Goal: Information Seeking & Learning: Learn about a topic

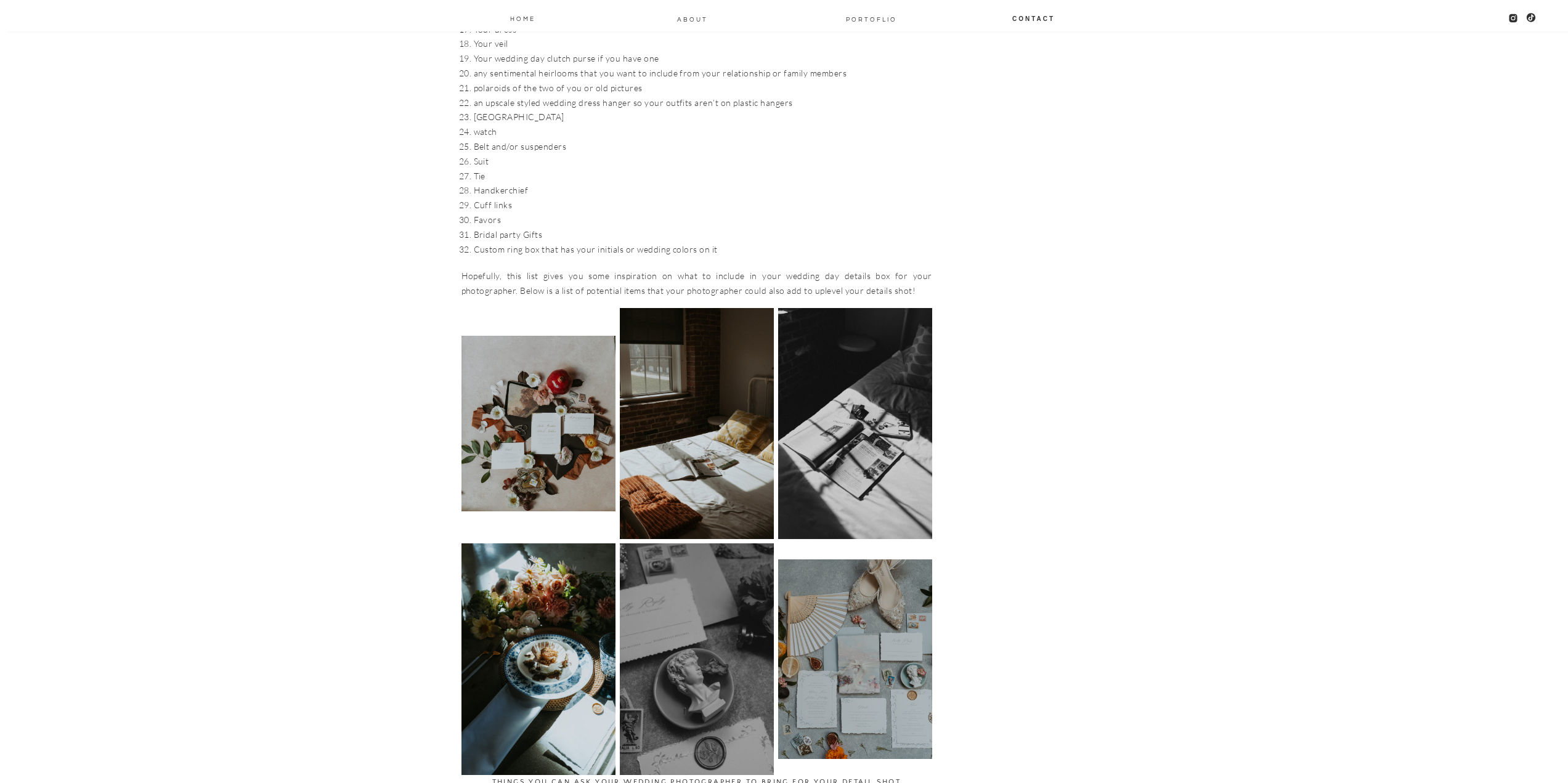
scroll to position [1609, 0]
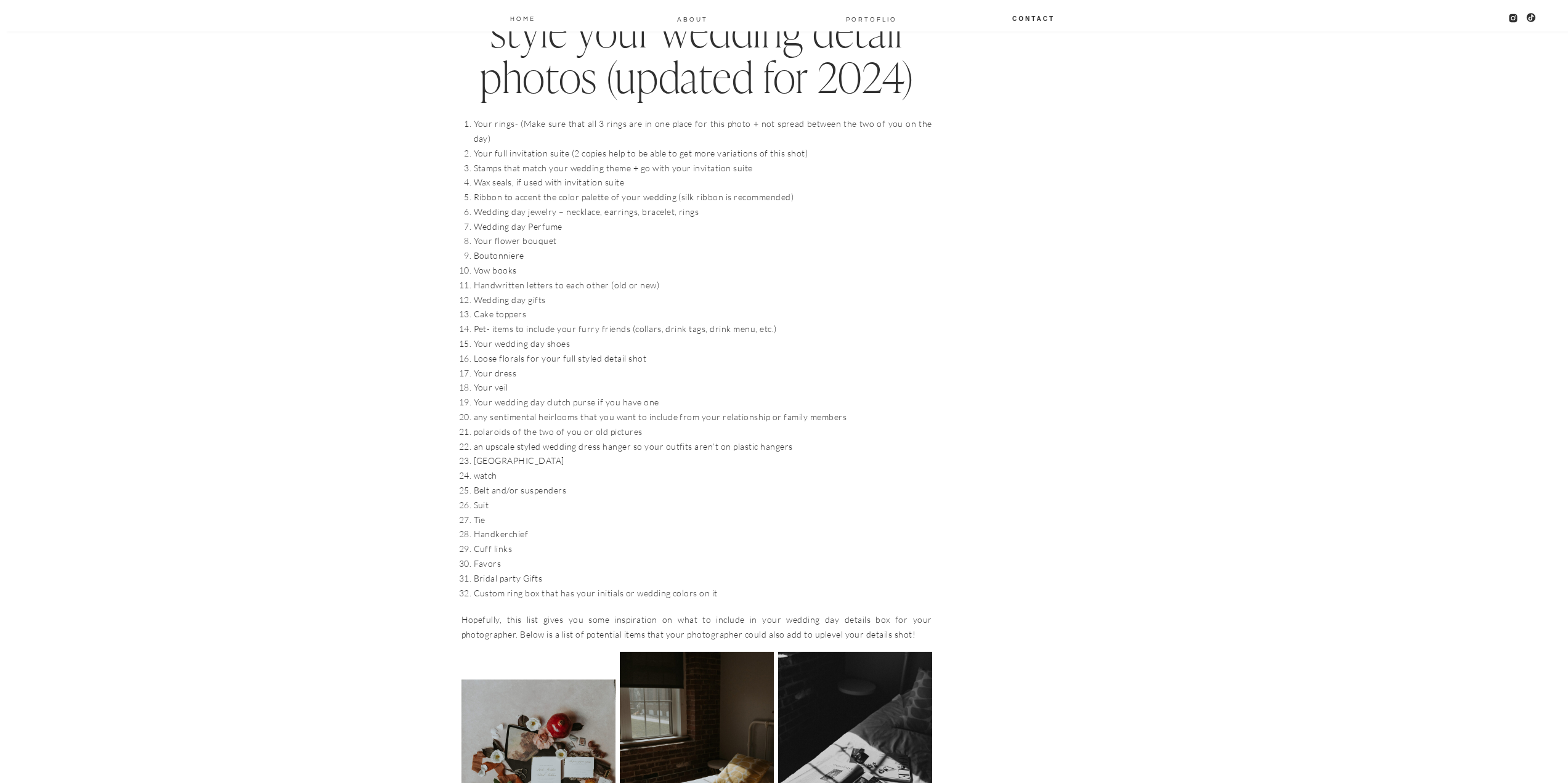
scroll to position [1301, 0]
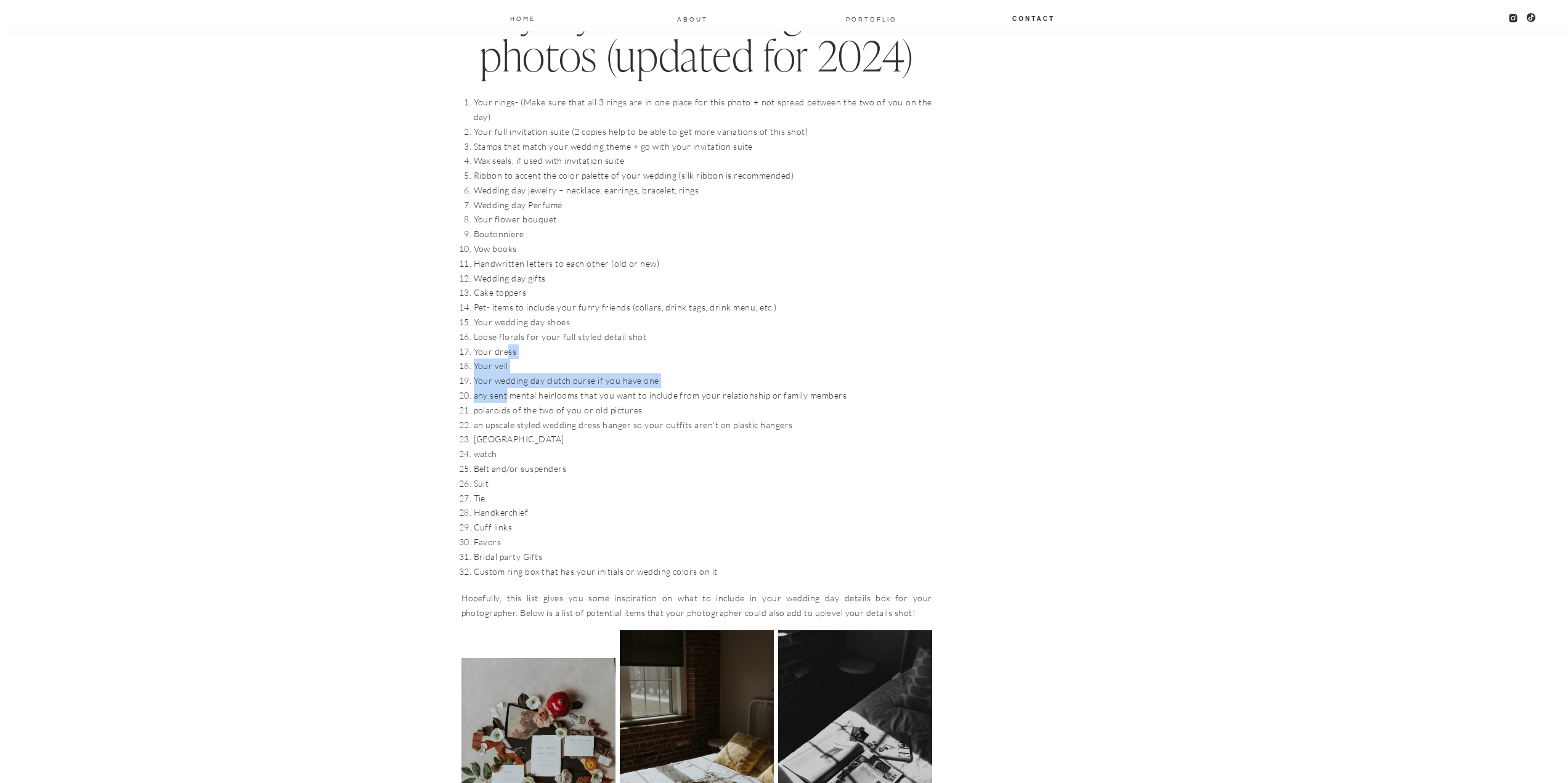
drag, startPoint x: 505, startPoint y: 333, endPoint x: 504, endPoint y: 403, distance: 70.0
click at [505, 400] on ol "Your rings- (Make sure that all 3 rings are in one place for this photo + not s…" at bounding box center [703, 337] width 459 height 484
drag, startPoint x: 500, startPoint y: 555, endPoint x: 504, endPoint y: 567, distance: 12.6
click at [696, 505] on li "Handkerchief" at bounding box center [703, 512] width 459 height 15
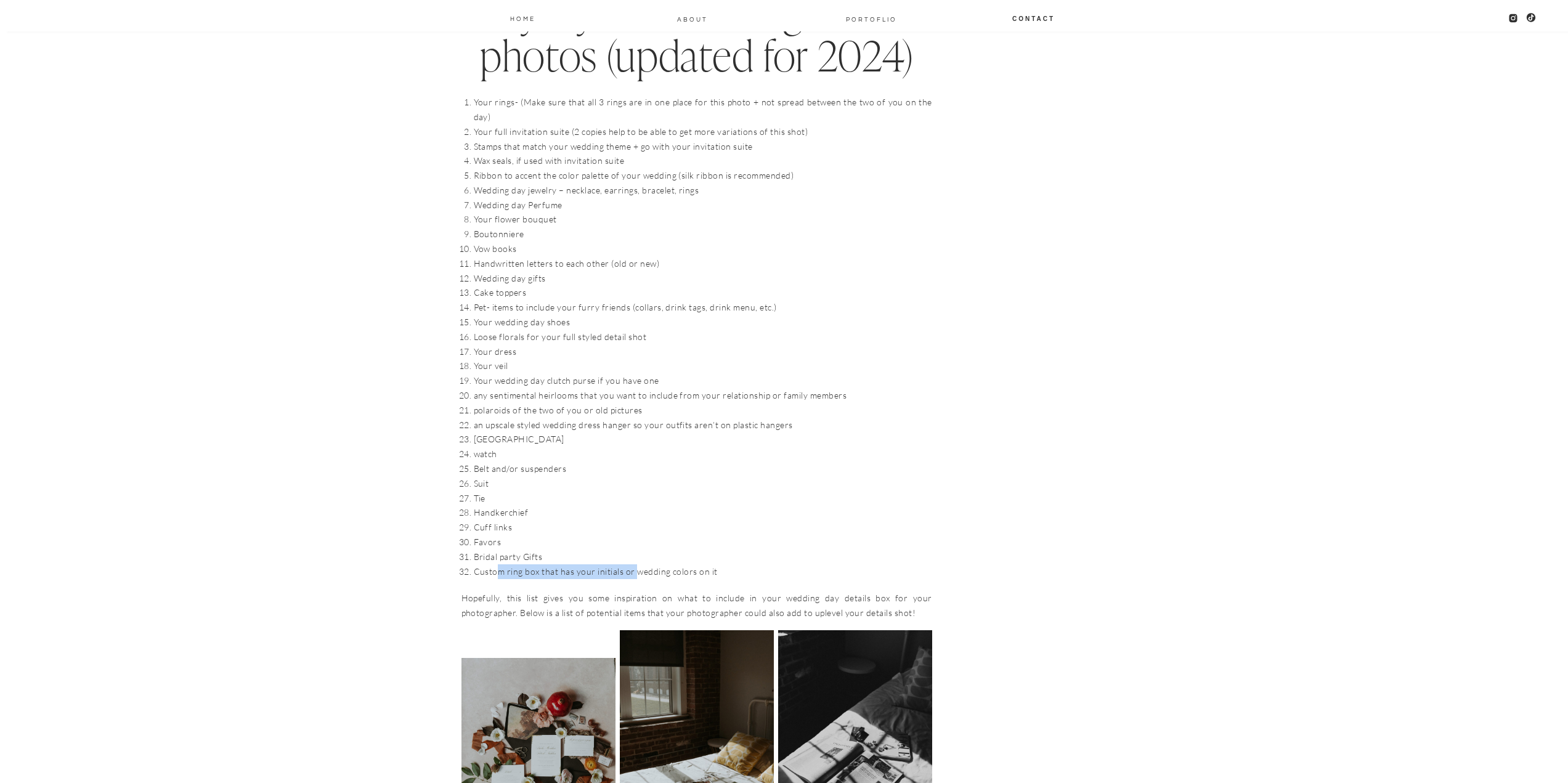
drag, startPoint x: 514, startPoint y: 554, endPoint x: 638, endPoint y: 557, distance: 124.0
click at [637, 564] on li "Custom ring box that has your initials or wedding colors on it" at bounding box center [703, 572] width 459 height 15
click at [639, 564] on li "Custom ring box that has your initials or wedding colors on it" at bounding box center [703, 572] width 459 height 15
click at [686, 564] on li "Custom ring box that has your initials or wedding colors on it" at bounding box center [703, 572] width 459 height 15
drag, startPoint x: 721, startPoint y: 554, endPoint x: 585, endPoint y: 552, distance: 136.0
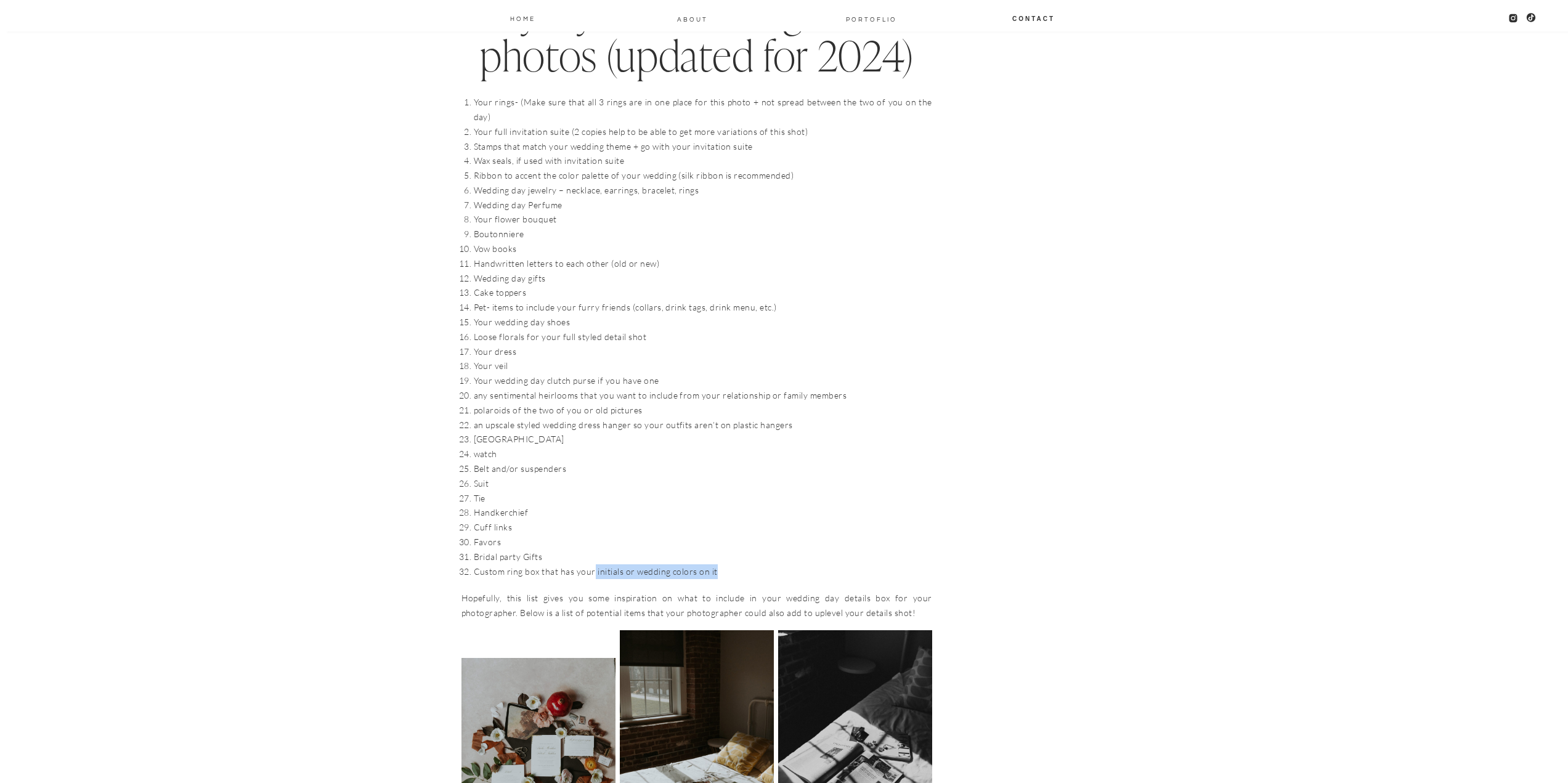
click at [585, 564] on li "Custom ring box that has your initials or wedding colors on it" at bounding box center [703, 572] width 459 height 15
drag, startPoint x: 536, startPoint y: 557, endPoint x: 676, endPoint y: 560, distance: 140.0
click at [676, 564] on li "Custom ring box that has your initials or wedding colors on it" at bounding box center [703, 572] width 459 height 15
click at [931, 403] on li "polaroids of the two of you or old pictures" at bounding box center [703, 410] width 459 height 15
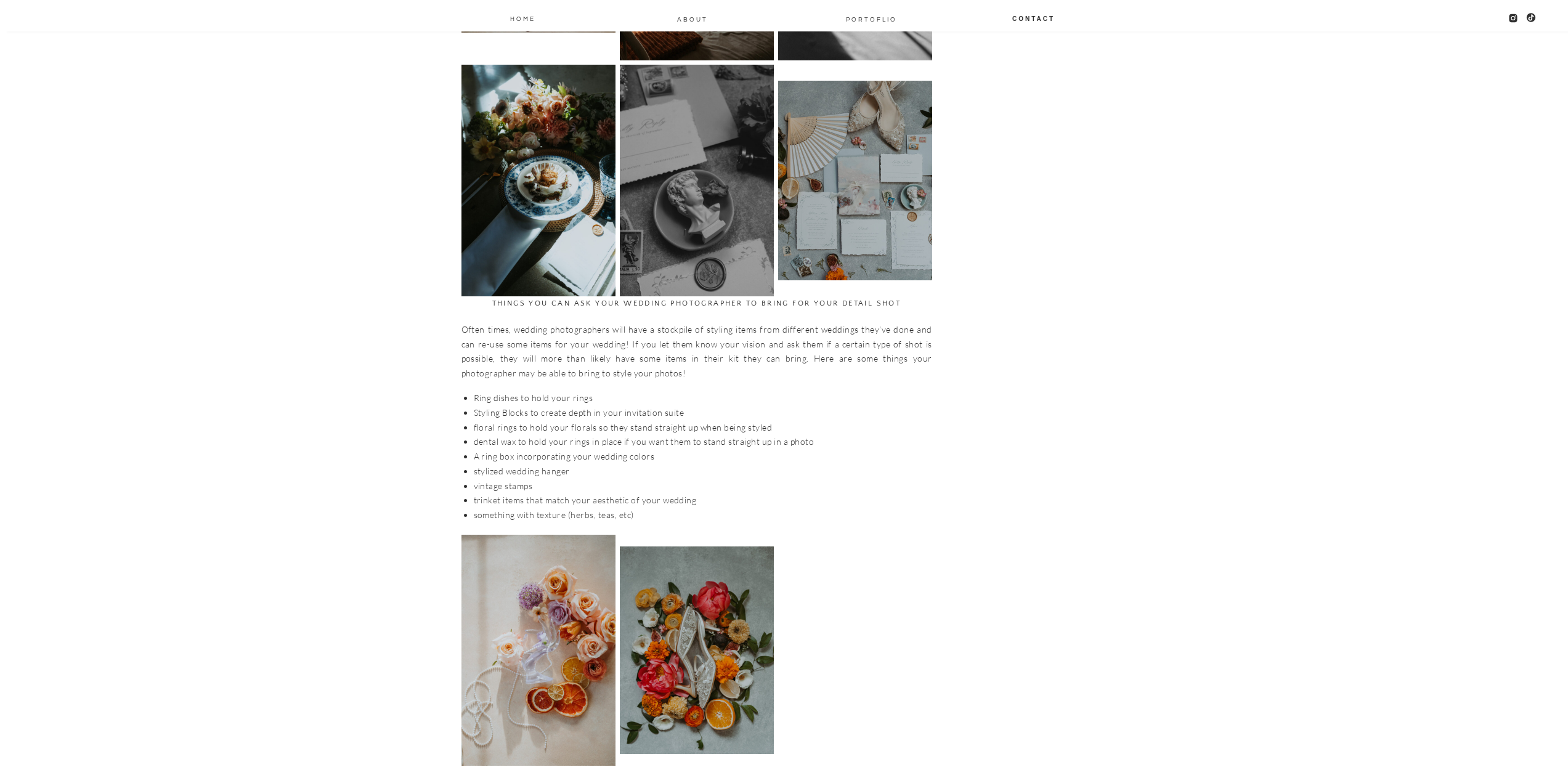
scroll to position [2163, 0]
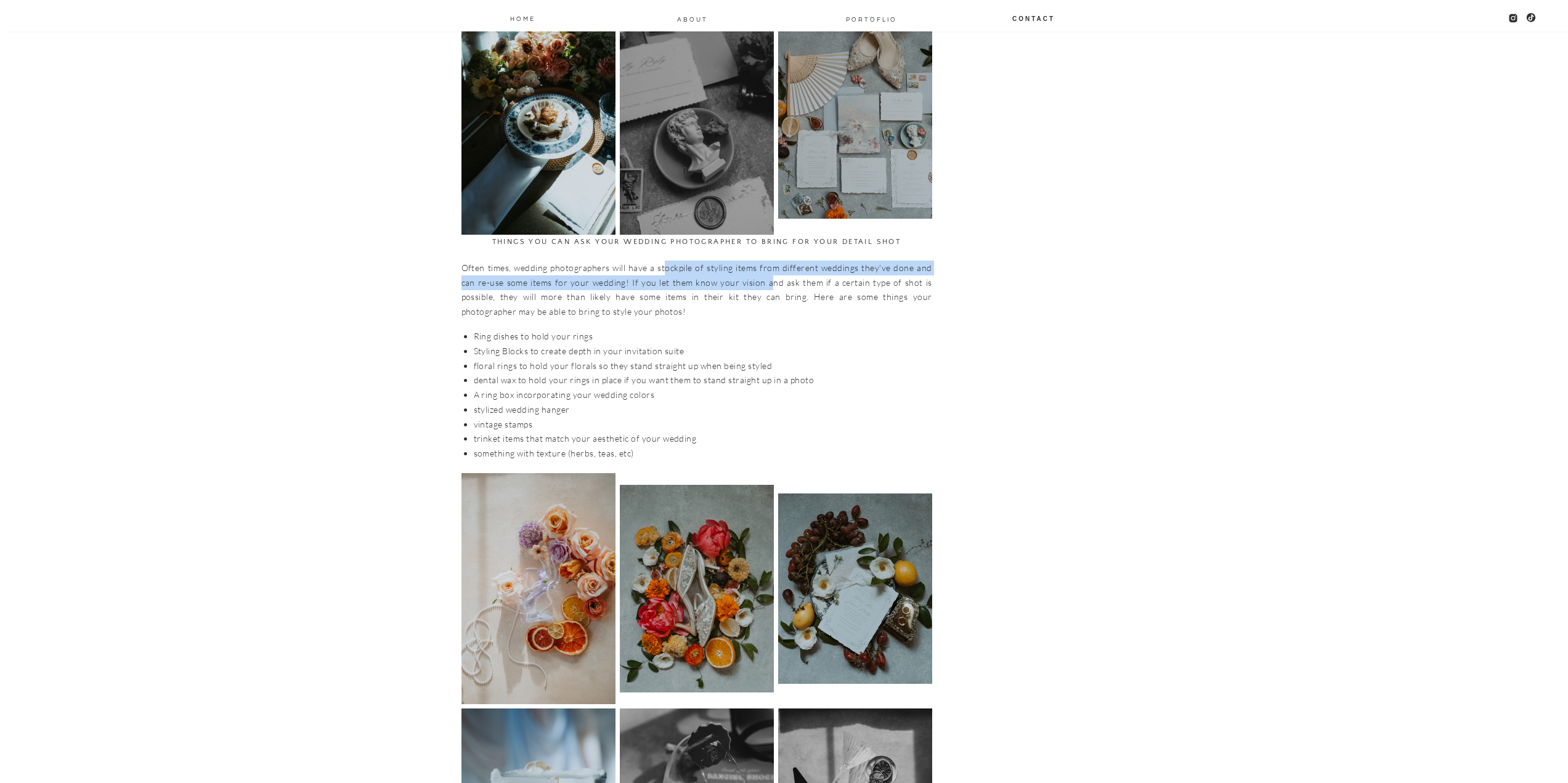
drag, startPoint x: 658, startPoint y: 255, endPoint x: 744, endPoint y: 269, distance: 87.1
click at [744, 269] on p "Often times, wedding photographers will have a stockpile of styling items from …" at bounding box center [696, 290] width 471 height 58
click at [692, 329] on li "Ring dishes to hold your rings" at bounding box center [703, 337] width 459 height 15
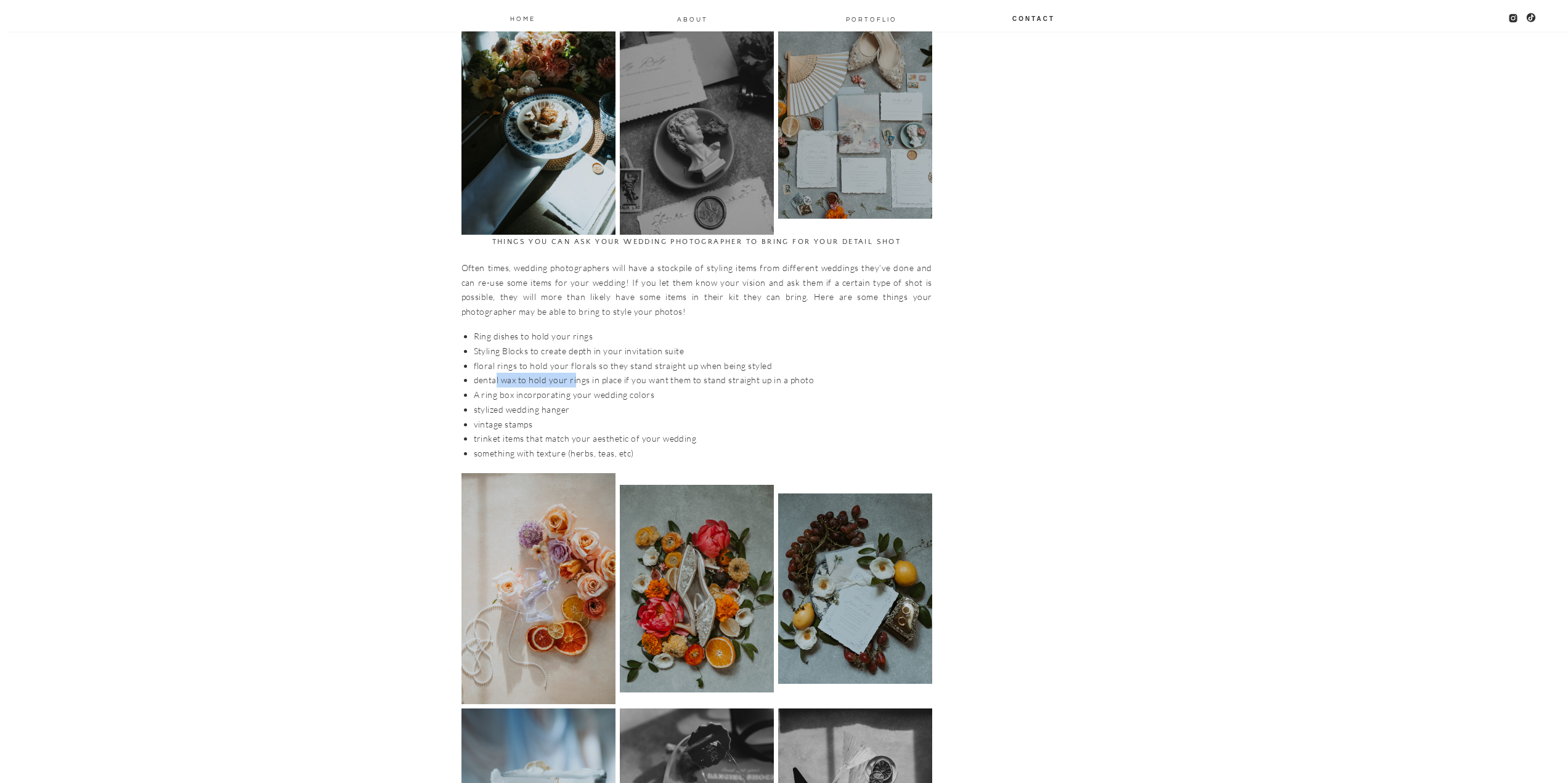
drag, startPoint x: 539, startPoint y: 371, endPoint x: 575, endPoint y: 370, distance: 36.0
click at [575, 373] on li "dental wax to hold your rings in place if you want them to stand straight up in…" at bounding box center [703, 380] width 459 height 15
click at [532, 417] on li "vintage stamps" at bounding box center [703, 425] width 459 height 15
click at [1393, 238] on div "32 things to pack for your wedding day detail photos Weddings travel lifestyle …" at bounding box center [784, 619] width 1568 height 5564
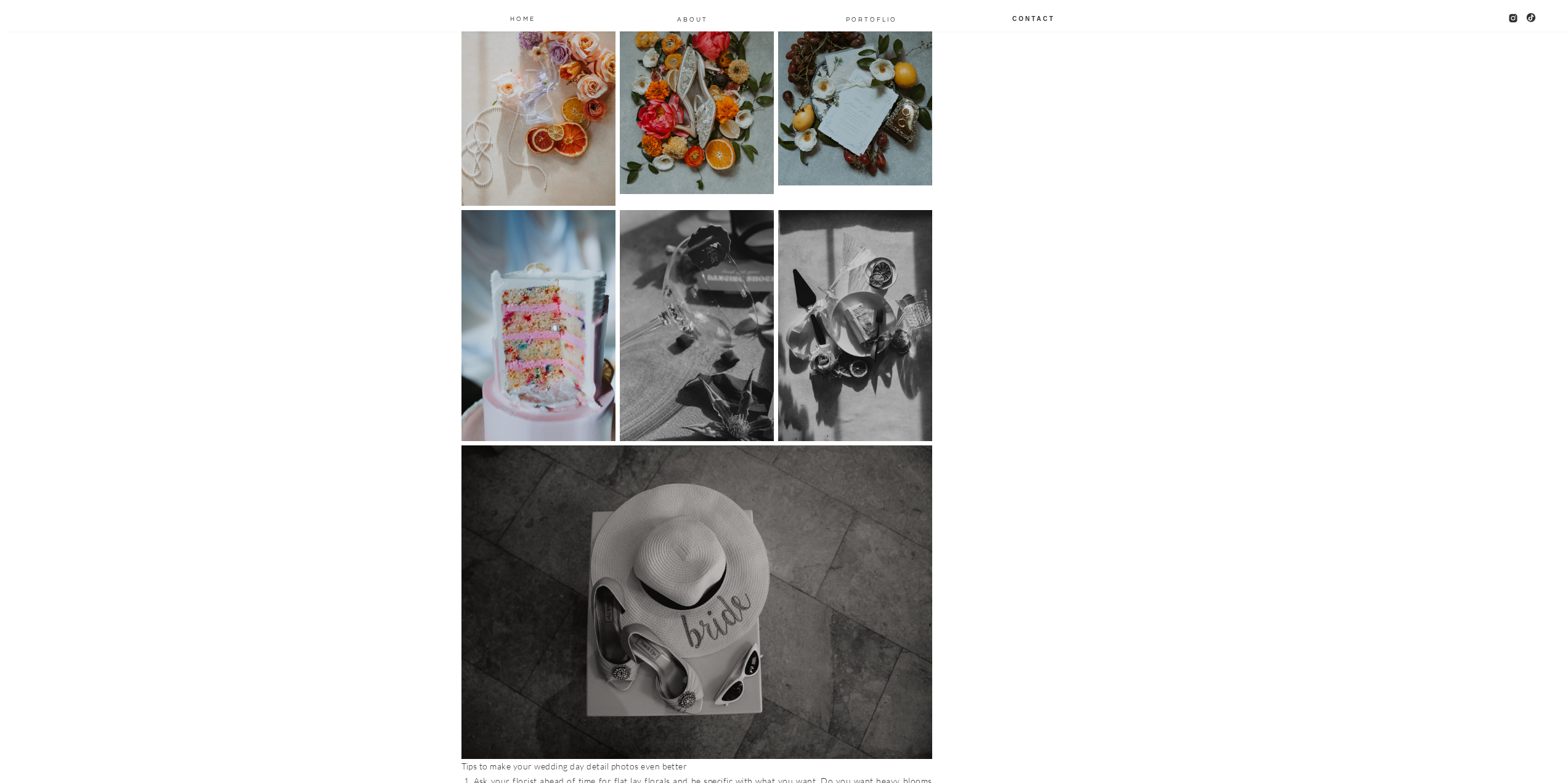
scroll to position [2779, 0]
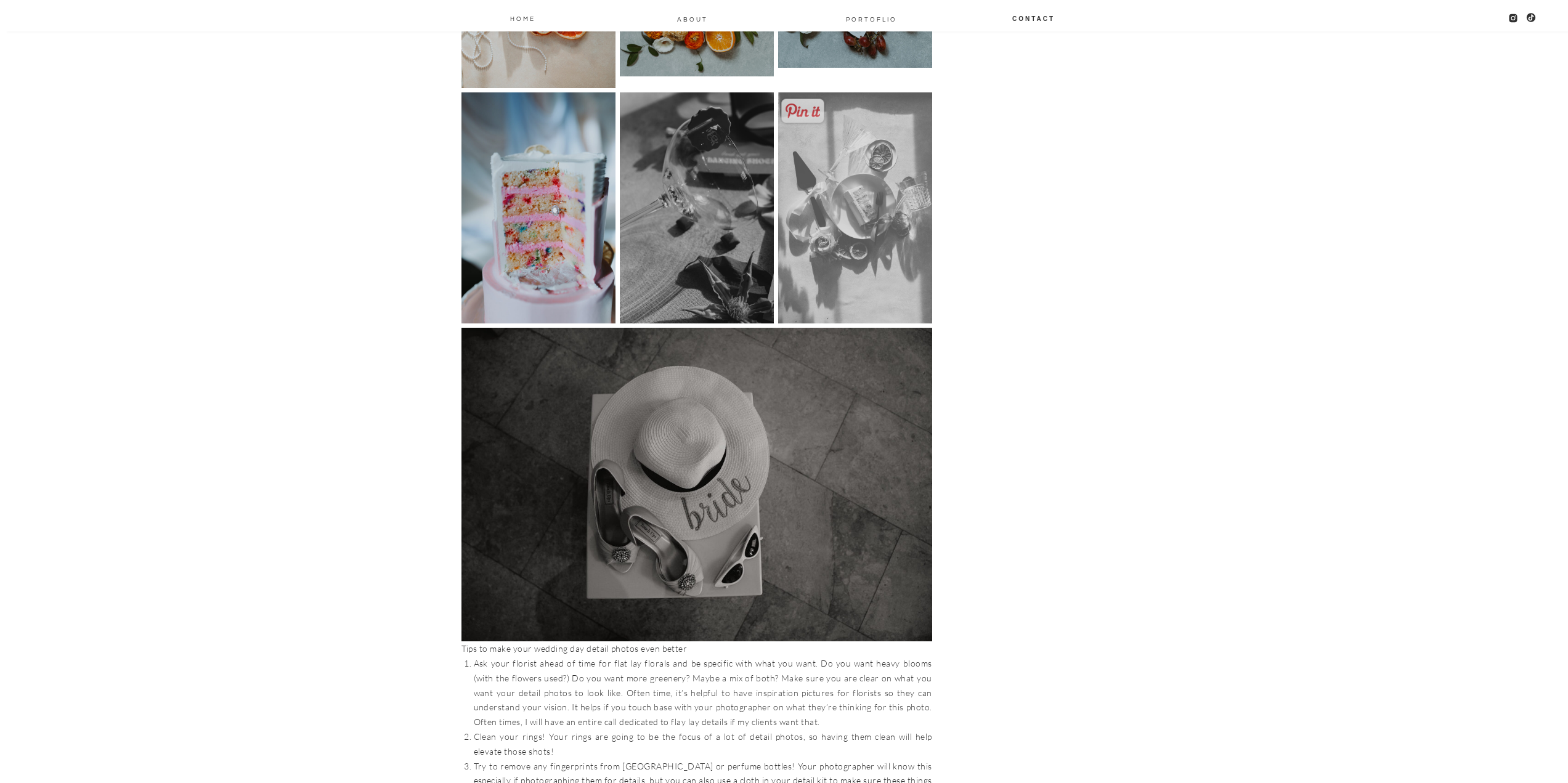
click at [858, 237] on img at bounding box center [855, 208] width 154 height 231
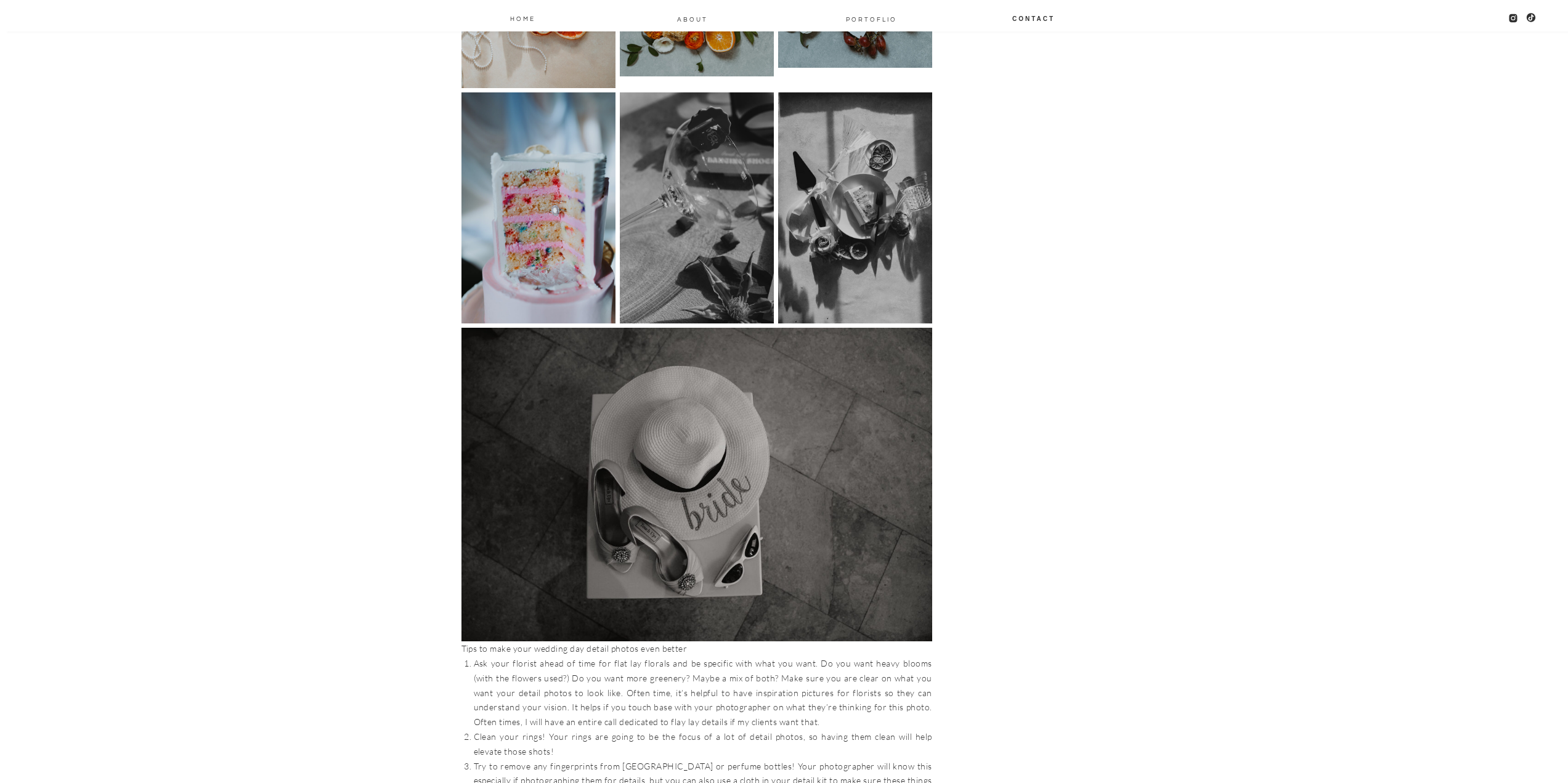
click at [1043, 296] on div "32 things to pack for your wedding day detail photos Weddings travel lifestyle …" at bounding box center [784, 3] width 1568 height 5564
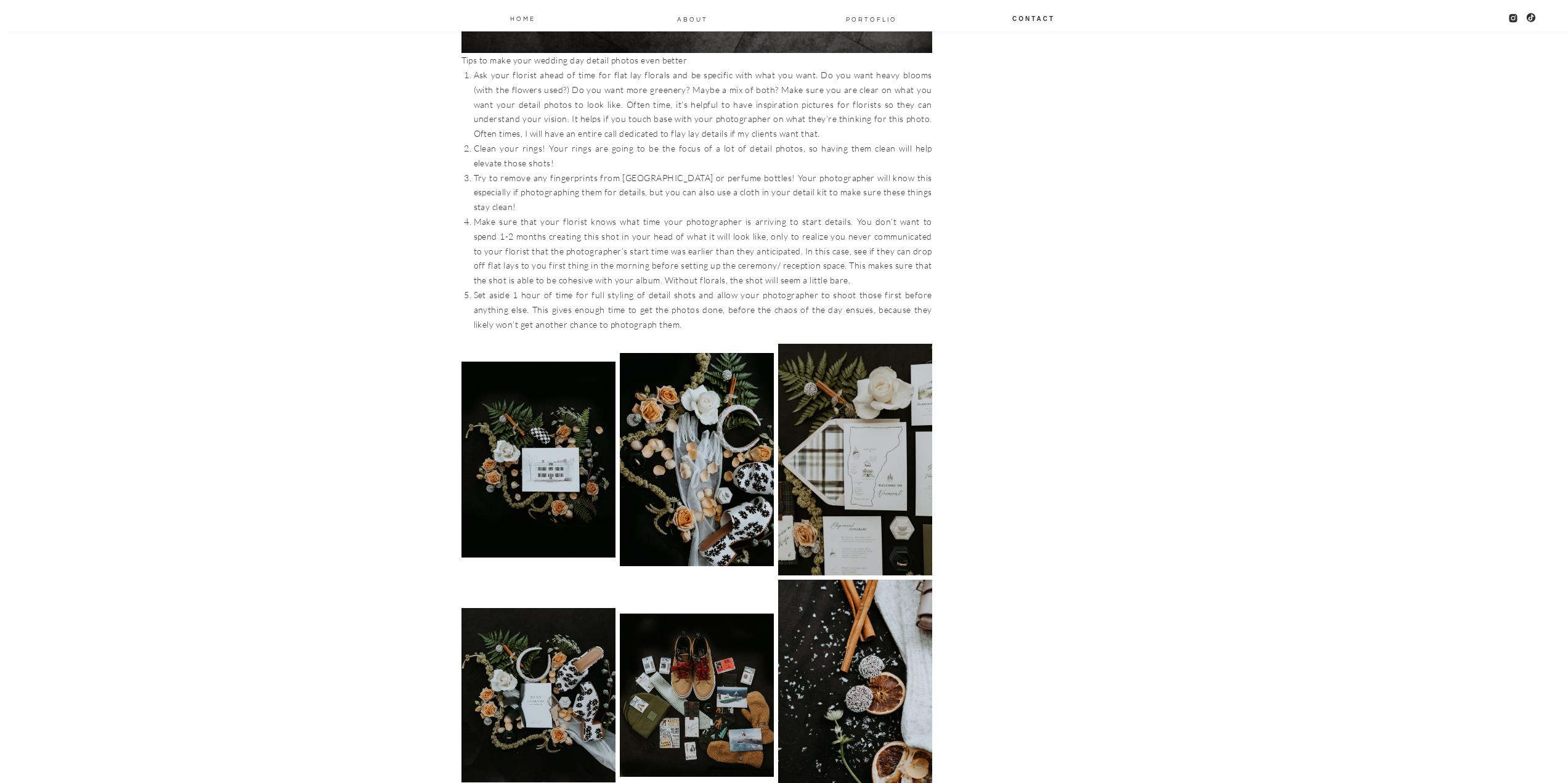
scroll to position [3645, 0]
